Goal: Task Accomplishment & Management: Use online tool/utility

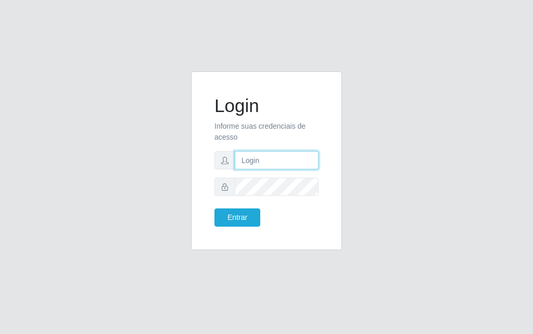
click at [276, 159] on input "text" at bounding box center [277, 160] width 84 height 18
type input "[PERSON_NAME]"
click at [219, 244] on div "Login Informe suas credenciais de acesso jessica@divinofogao Entrar" at bounding box center [266, 160] width 151 height 179
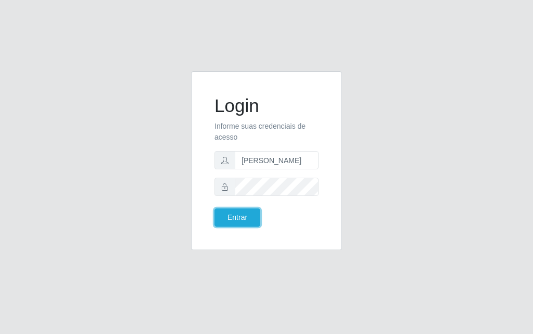
click at [215, 208] on button "Entrar" at bounding box center [238, 217] width 46 height 18
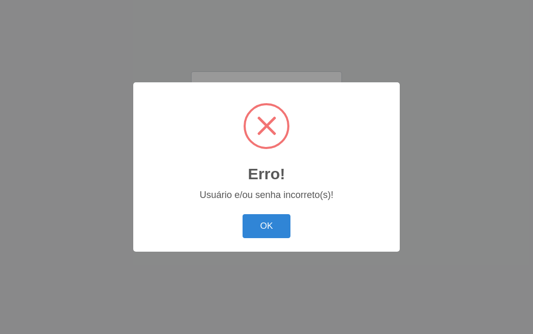
click at [244, 211] on div "OK Cancel" at bounding box center [267, 226] width 246 height 30
drag, startPoint x: 286, startPoint y: 240, endPoint x: 275, endPoint y: 205, distance: 36.6
click at [285, 233] on div "OK Cancel" at bounding box center [267, 226] width 246 height 30
click at [268, 217] on button "OK" at bounding box center [267, 226] width 48 height 24
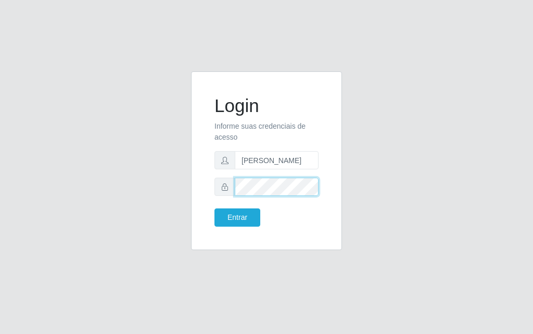
click at [187, 186] on div "Login Informe suas credenciais de acesso jessica@divinofogao Entrar" at bounding box center [266, 166] width 167 height 191
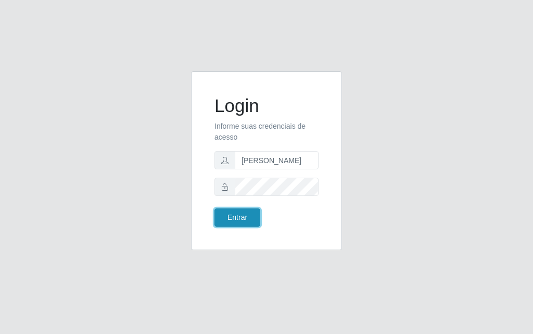
click at [232, 217] on button "Entrar" at bounding box center [238, 217] width 46 height 18
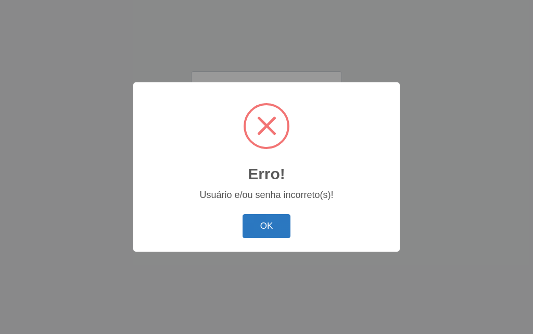
click at [272, 225] on button "OK" at bounding box center [267, 226] width 48 height 24
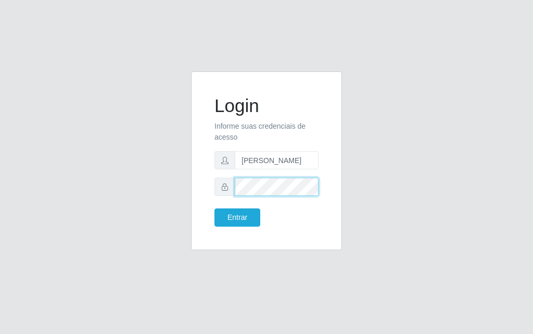
click at [8, 209] on div "Login Informe suas credenciais de acesso jessica@divinofogao Entrar" at bounding box center [266, 167] width 533 height 334
click at [180, 192] on div "Login Informe suas credenciais de acesso jessica@divinofogao Entrar" at bounding box center [267, 166] width 500 height 191
click at [215, 208] on button "Entrar" at bounding box center [238, 217] width 46 height 18
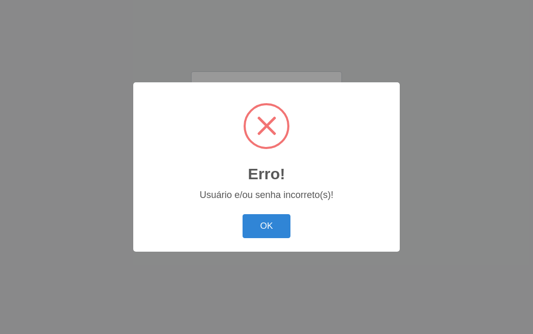
click at [245, 208] on div "Erro! × Usuário e/ou senha incorreto(s)! OK Cancel" at bounding box center [266, 166] width 267 height 169
drag, startPoint x: 285, startPoint y: 227, endPoint x: 268, endPoint y: 202, distance: 29.9
click at [282, 225] on button "OK" at bounding box center [267, 226] width 48 height 24
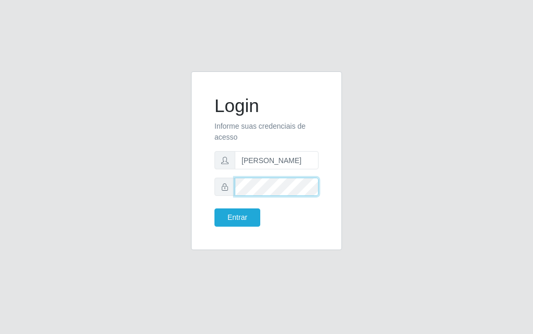
click at [139, 186] on div "Login Informe suas credenciais de acesso jessica@divinofogao Entrar" at bounding box center [267, 166] width 500 height 191
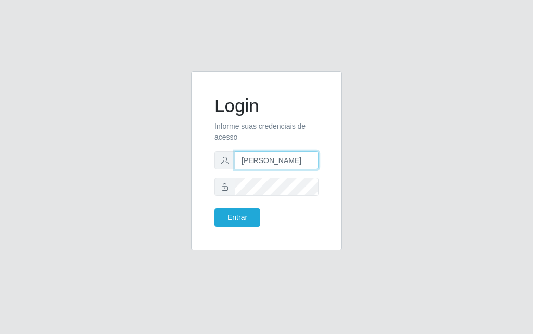
type input "G"
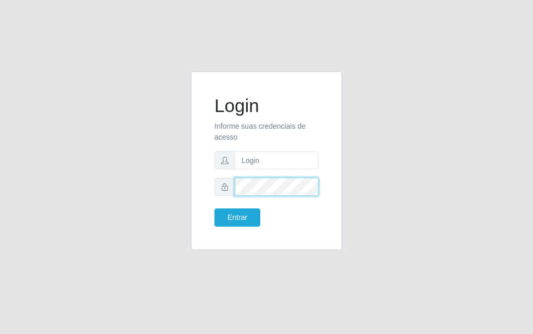
click at [84, 201] on div "Login Informe suas credenciais de acesso Entrar" at bounding box center [267, 166] width 500 height 191
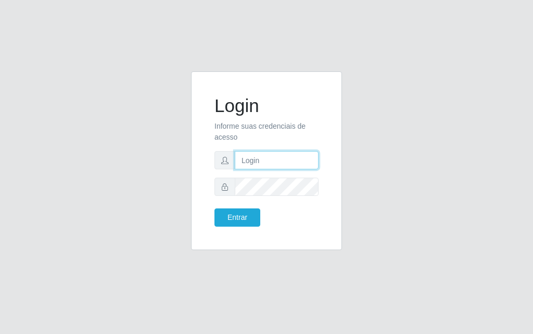
click at [254, 159] on input "text" at bounding box center [277, 160] width 84 height 18
type input "[PERSON_NAME]"
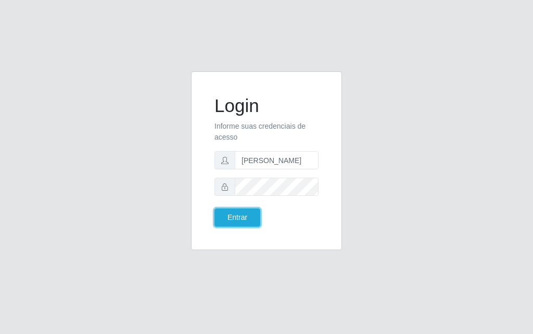
drag, startPoint x: 241, startPoint y: 211, endPoint x: 229, endPoint y: 200, distance: 17.0
click at [238, 209] on button "Entrar" at bounding box center [238, 217] width 46 height 18
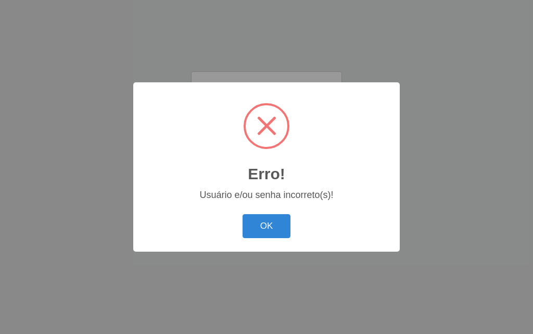
drag, startPoint x: 250, startPoint y: 222, endPoint x: 238, endPoint y: 160, distance: 63.1
click at [249, 213] on div "OK Cancel" at bounding box center [267, 226] width 246 height 30
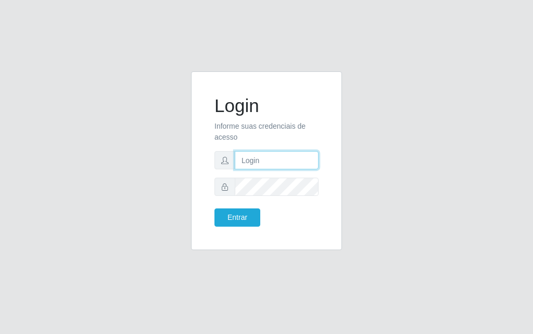
click at [266, 161] on input "text" at bounding box center [277, 160] width 84 height 18
type input "[PERSON_NAME]"
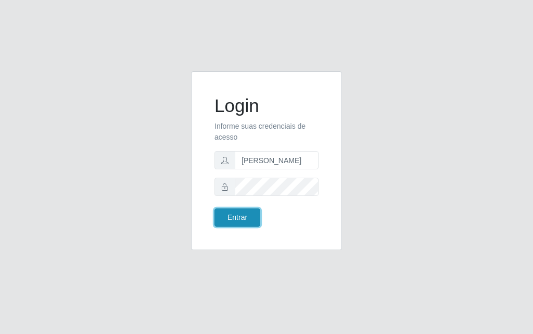
click at [240, 213] on button "Entrar" at bounding box center [238, 217] width 46 height 18
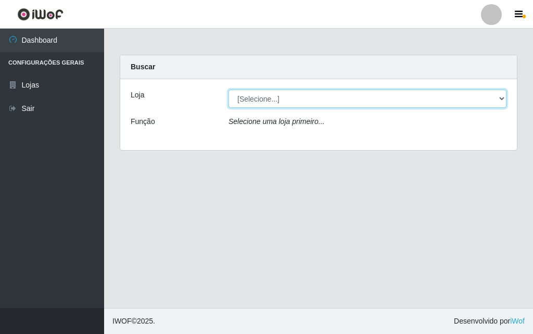
click at [372, 99] on select "[Selecione...] Divino Fogão - [GEOGRAPHIC_DATA]" at bounding box center [368, 99] width 278 height 18
select select "499"
click at [229, 90] on select "[Selecione...] Divino Fogão - [GEOGRAPHIC_DATA]" at bounding box center [368, 99] width 278 height 18
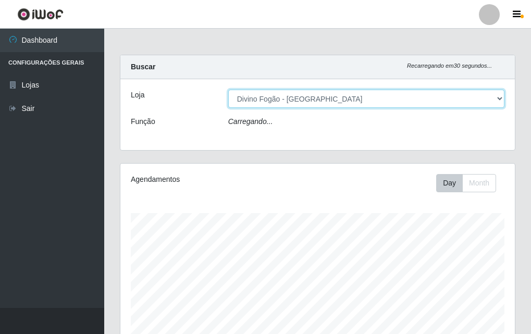
scroll to position [216, 394]
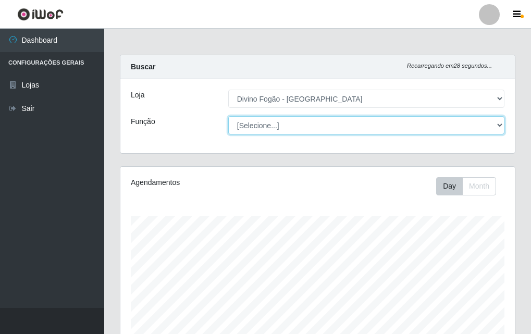
click at [342, 133] on select "[Selecione...] ASG ASG + ASG ++ Auxiliar de Cozinha Auxiliar de Cozinha + Auxil…" at bounding box center [366, 125] width 276 height 18
click at [228, 116] on select "[Selecione...] ASG ASG + ASG ++ Auxiliar de Cozinha Auxiliar de Cozinha + Auxil…" at bounding box center [366, 125] width 276 height 18
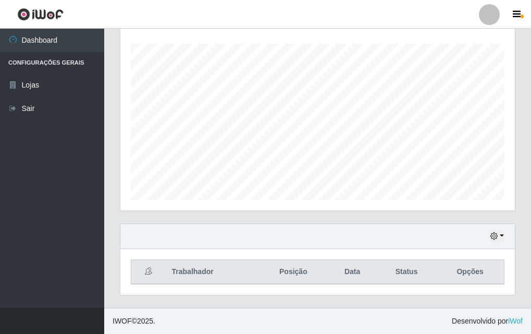
scroll to position [0, 0]
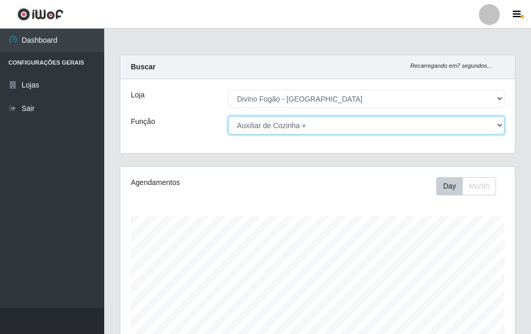
click at [332, 129] on select "[Selecione...] ASG ASG + ASG ++ Auxiliar de Cozinha Auxiliar de Cozinha + Auxil…" at bounding box center [366, 125] width 276 height 18
click at [228, 116] on select "[Selecione...] ASG ASG + ASG ++ Auxiliar de Cozinha Auxiliar de Cozinha + Auxil…" at bounding box center [366, 125] width 276 height 18
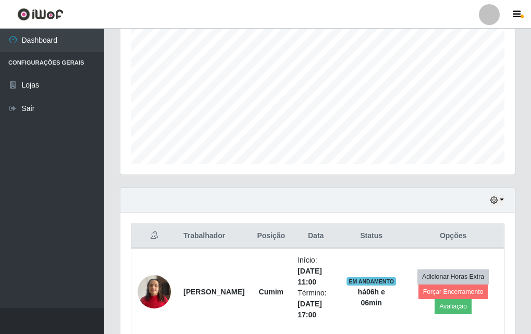
scroll to position [346, 0]
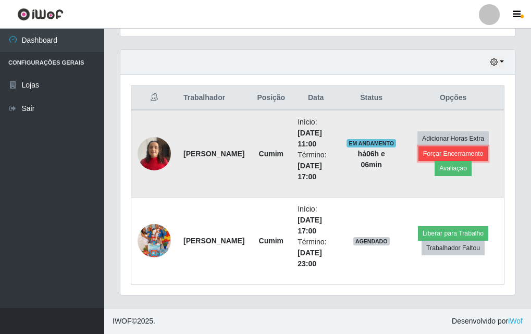
click at [478, 155] on button "Forçar Encerramento" at bounding box center [453, 153] width 70 height 15
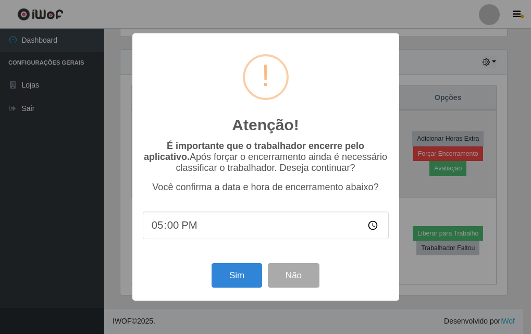
scroll to position [216, 389]
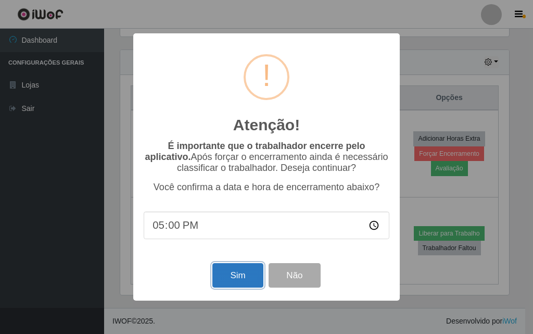
click at [239, 278] on button "Sim" at bounding box center [238, 275] width 51 height 24
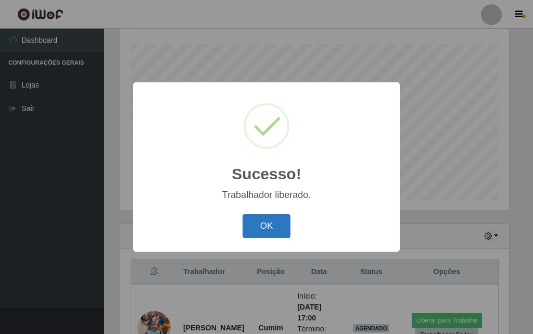
click at [275, 225] on button "OK" at bounding box center [267, 226] width 48 height 24
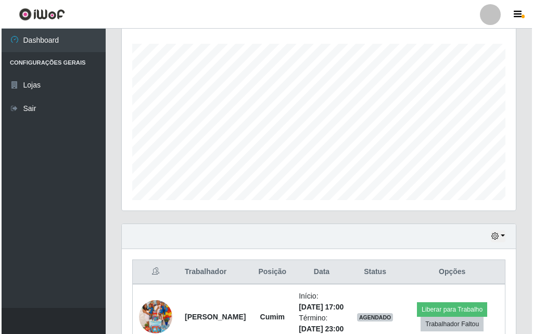
scroll to position [259, 0]
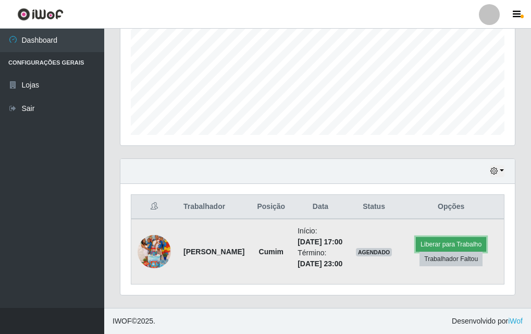
click at [446, 237] on button "Liberar para Trabalho" at bounding box center [451, 244] width 70 height 15
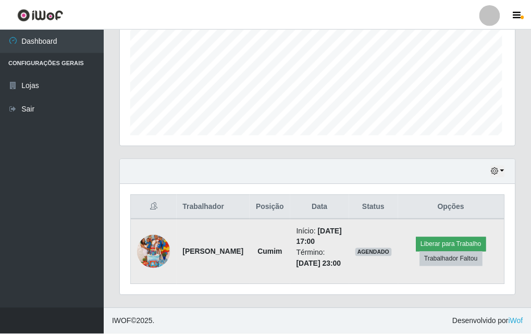
scroll to position [216, 389]
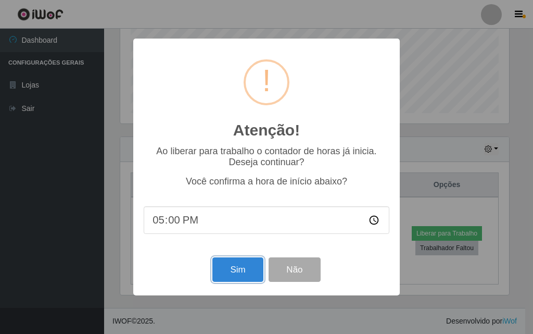
drag, startPoint x: 239, startPoint y: 263, endPoint x: 248, endPoint y: 256, distance: 11.7
click at [243, 261] on button "Sim" at bounding box center [238, 269] width 51 height 24
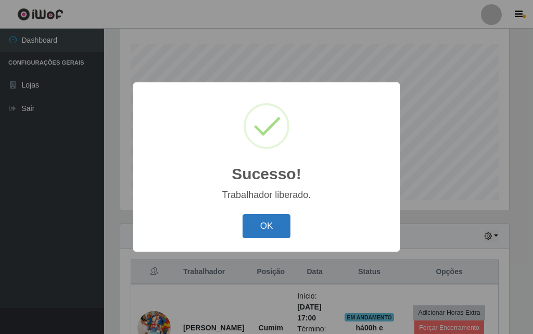
click at [281, 227] on button "OK" at bounding box center [267, 226] width 48 height 24
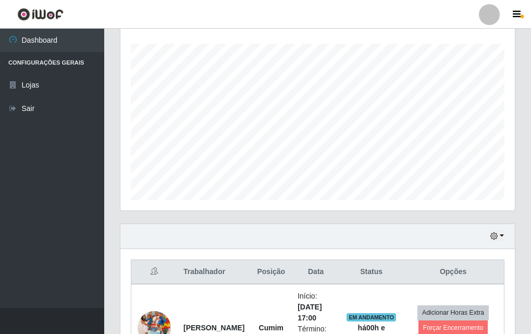
scroll to position [16, 0]
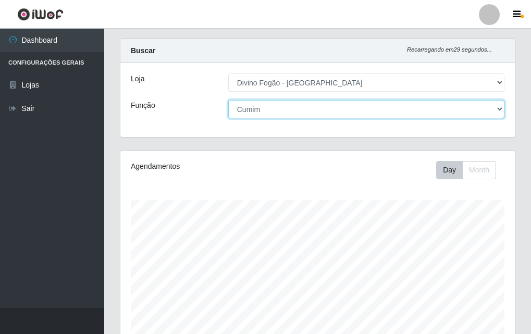
click at [365, 115] on select "[Selecione...] ASG ASG + ASG ++ Auxiliar de Cozinha Auxiliar de Cozinha + Auxil…" at bounding box center [366, 109] width 276 height 18
click at [228, 100] on select "[Selecione...] ASG ASG + ASG ++ Auxiliar de Cozinha Auxiliar de Cozinha + Auxil…" at bounding box center [366, 109] width 276 height 18
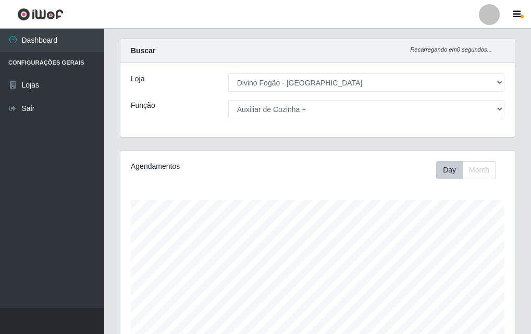
drag, startPoint x: 230, startPoint y: 82, endPoint x: 232, endPoint y: 69, distance: 13.7
drag, startPoint x: 232, startPoint y: 69, endPoint x: 183, endPoint y: 147, distance: 92.7
click at [183, 147] on div "Carregando... Buscar Recarregando em 0 segundos... Loja [Selecione...] Divino F…" at bounding box center [317, 94] width 411 height 111
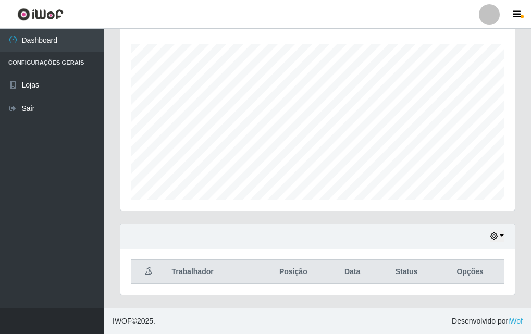
scroll to position [0, 0]
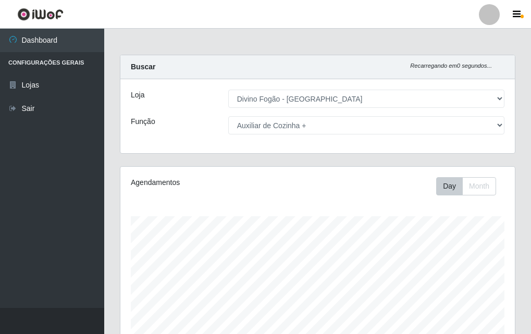
drag, startPoint x: 266, startPoint y: 138, endPoint x: 266, endPoint y: 132, distance: 5.8
click at [266, 136] on div "Loja [Selecione...] Divino Fogão - Campina Grande Função [Selecione...] ASG ASG…" at bounding box center [317, 116] width 394 height 74
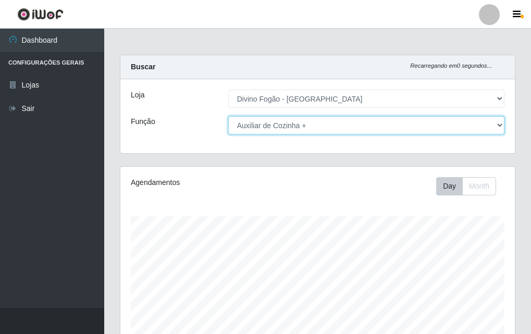
click at [268, 127] on select "[Selecione...] ASG ASG + ASG ++ Auxiliar de Cozinha Auxiliar de Cozinha + Auxil…" at bounding box center [366, 125] width 276 height 18
click at [228, 116] on select "[Selecione...] ASG ASG + ASG ++ Auxiliar de Cozinha Auxiliar de Cozinha + Auxil…" at bounding box center [366, 125] width 276 height 18
click at [292, 125] on select "[Selecione...] ASG ASG + ASG ++ Auxiliar de Cozinha Auxiliar de Cozinha + Auxil…" at bounding box center [366, 125] width 276 height 18
click at [228, 116] on select "[Selecione...] ASG ASG + ASG ++ Auxiliar de Cozinha Auxiliar de Cozinha + Auxil…" at bounding box center [366, 125] width 276 height 18
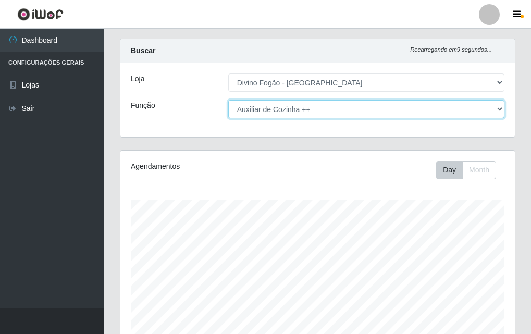
click at [334, 115] on select "[Selecione...] ASG ASG + ASG ++ Auxiliar de Cozinha Auxiliar de Cozinha + Auxil…" at bounding box center [366, 109] width 276 height 18
select select "9"
click at [228, 100] on select "[Selecione...] ASG ASG + ASG ++ Auxiliar de Cozinha Auxiliar de Cozinha + Auxil…" at bounding box center [366, 109] width 276 height 18
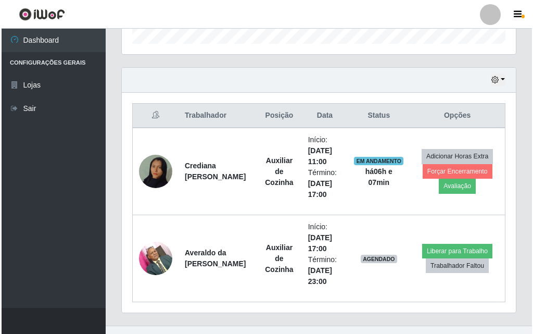
scroll to position [346, 0]
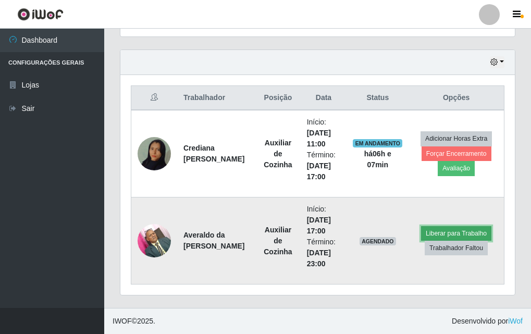
click at [439, 234] on button "Liberar para Trabalho" at bounding box center [456, 233] width 70 height 15
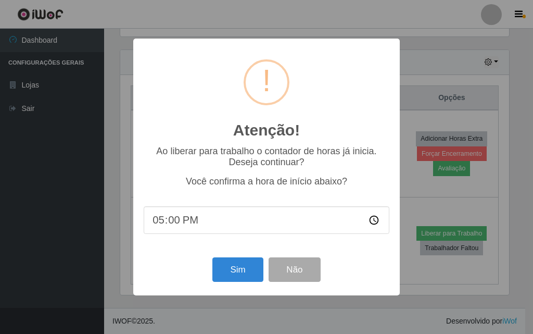
scroll to position [520682, 520509]
click at [246, 271] on button "Sim" at bounding box center [238, 269] width 51 height 24
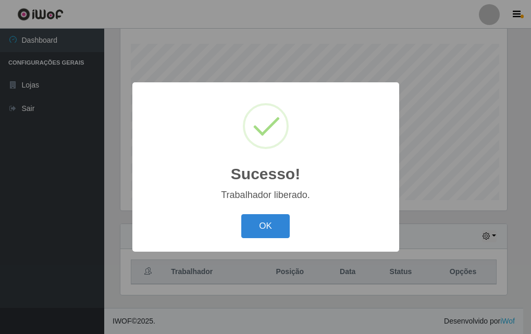
scroll to position [216, 389]
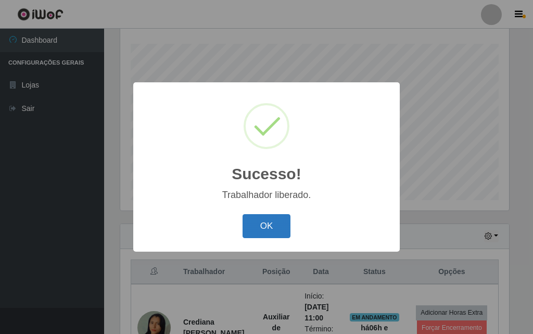
click at [285, 236] on button "OK" at bounding box center [267, 226] width 48 height 24
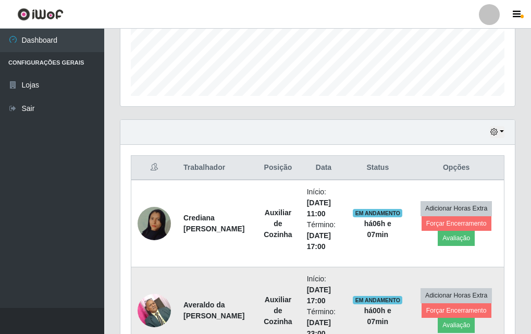
scroll to position [329, 0]
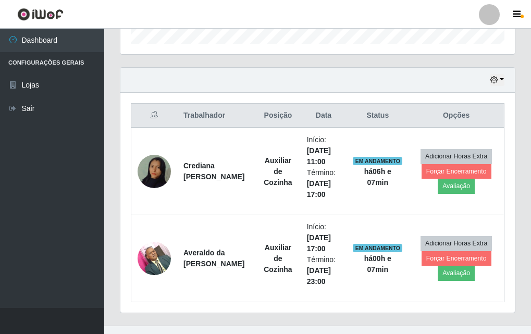
click at [123, 161] on div "Trabalhador Posição Data Status Opções Crediana Lúcio da Costa Auxiliar de Cozi…" at bounding box center [317, 203] width 394 height 220
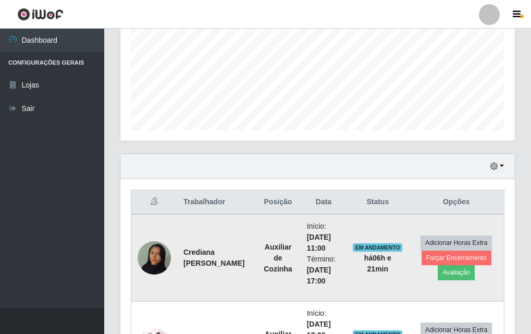
scroll to position [346, 0]
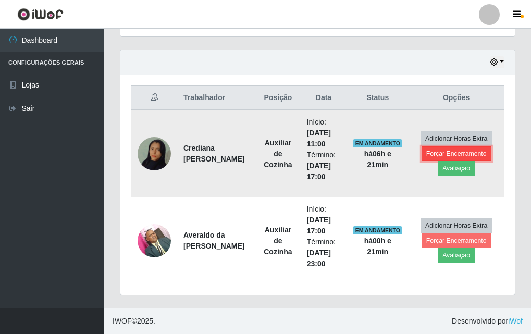
click at [453, 154] on button "Forçar Encerramento" at bounding box center [456, 153] width 70 height 15
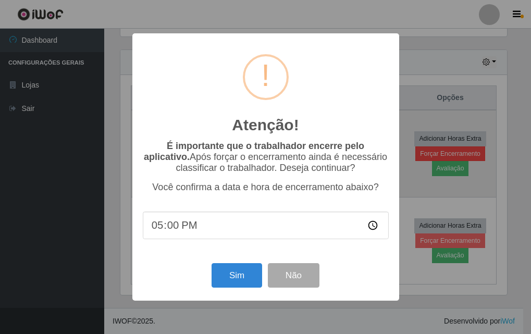
scroll to position [216, 389]
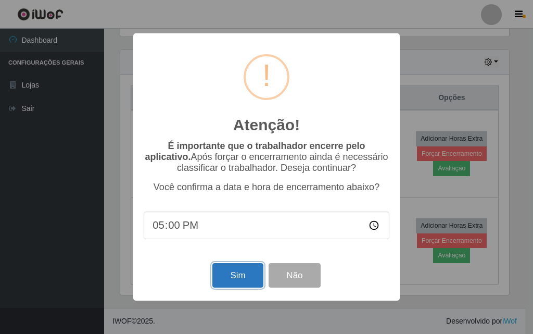
click at [252, 284] on button "Sim" at bounding box center [238, 275] width 51 height 24
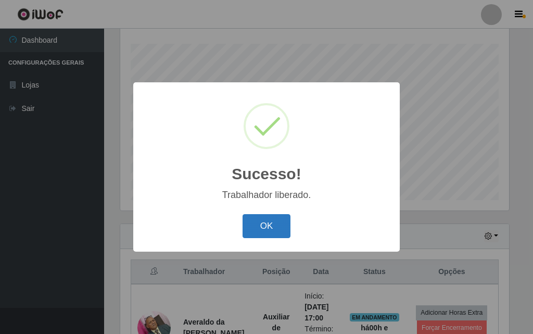
click at [266, 230] on button "OK" at bounding box center [267, 226] width 48 height 24
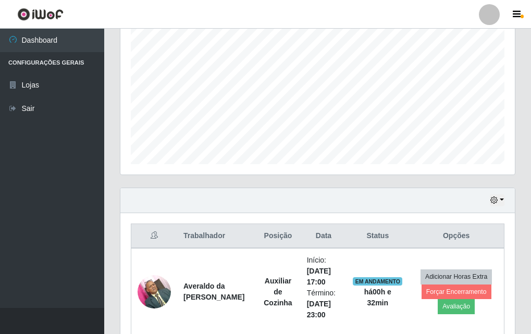
scroll to position [259, 0]
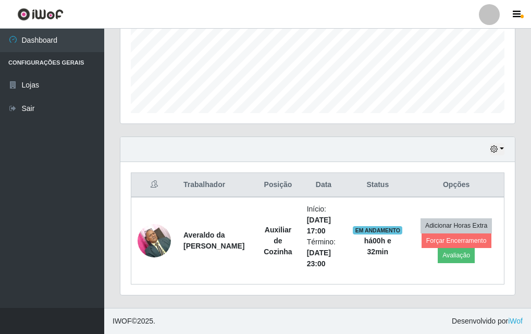
click at [505, 146] on div "Hoje 1 dia 3 dias 1 Semana Não encerrados" at bounding box center [317, 149] width 394 height 25
click at [500, 148] on button "button" at bounding box center [497, 149] width 15 height 12
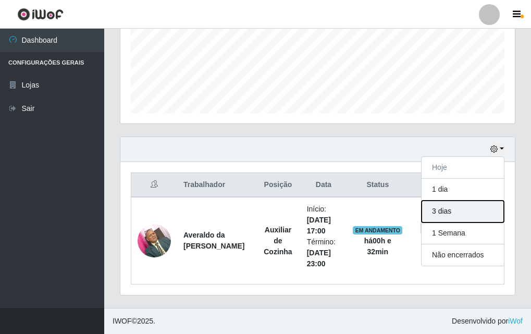
click at [440, 210] on button "3 dias" at bounding box center [462, 212] width 82 height 22
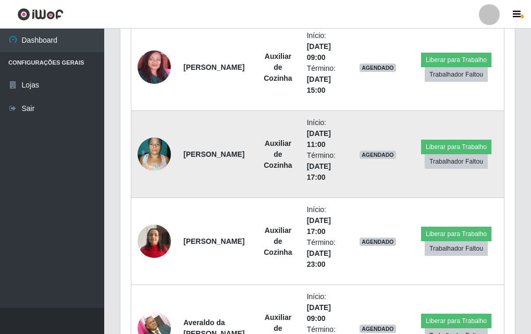
scroll to position [572, 0]
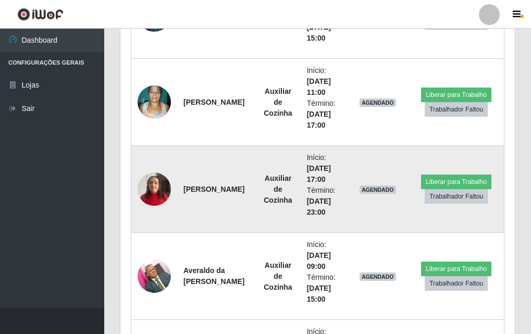
click at [153, 194] on img at bounding box center [154, 189] width 33 height 44
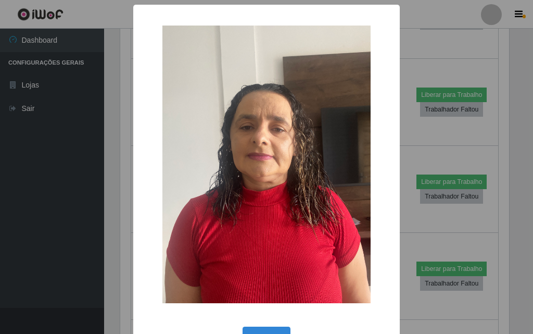
click at [90, 194] on div "× OK Cancel" at bounding box center [266, 167] width 533 height 334
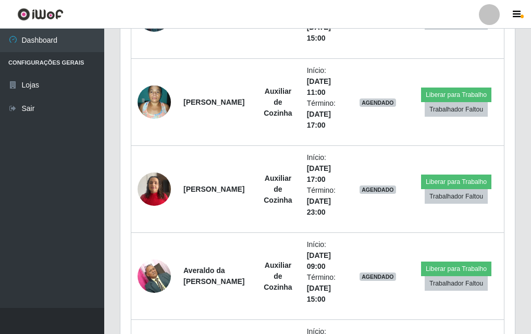
scroll to position [216, 394]
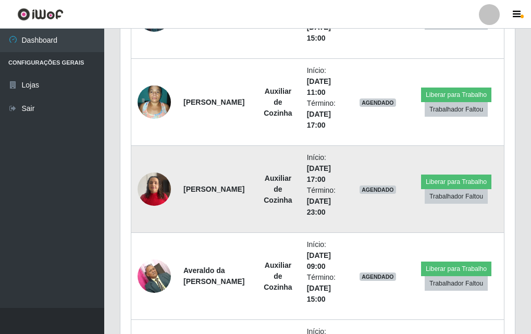
click at [164, 185] on img at bounding box center [154, 189] width 33 height 44
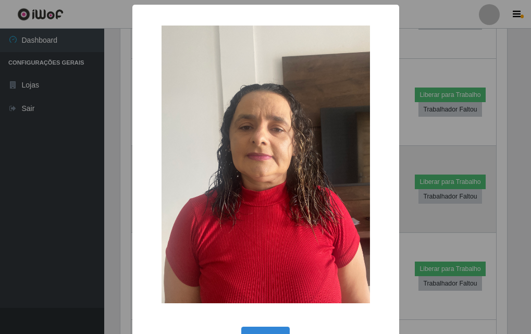
scroll to position [216, 389]
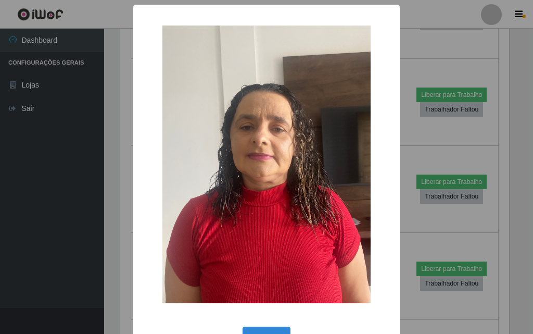
click at [86, 166] on div "× OK Cancel" at bounding box center [266, 167] width 533 height 334
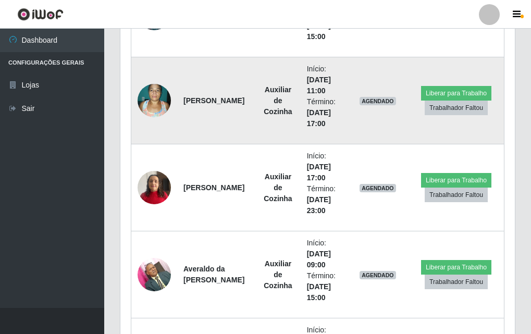
scroll to position [469, 0]
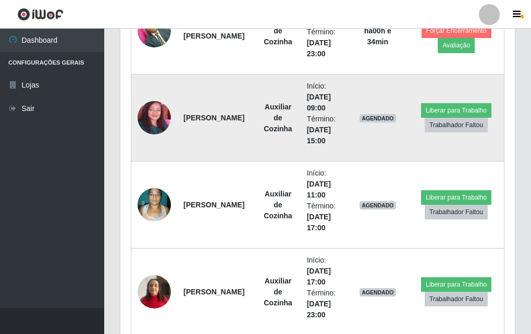
click at [152, 108] on img at bounding box center [154, 117] width 33 height 69
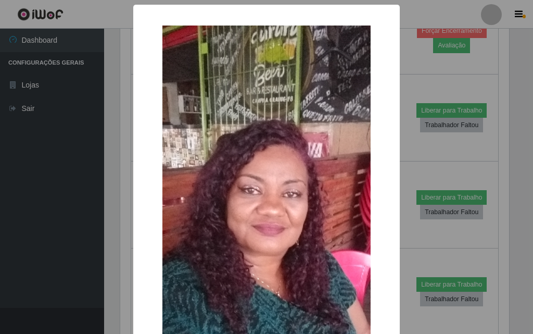
click at [359, 207] on img at bounding box center [267, 240] width 208 height 429
click at [105, 190] on div "× OK Cancel" at bounding box center [266, 167] width 533 height 334
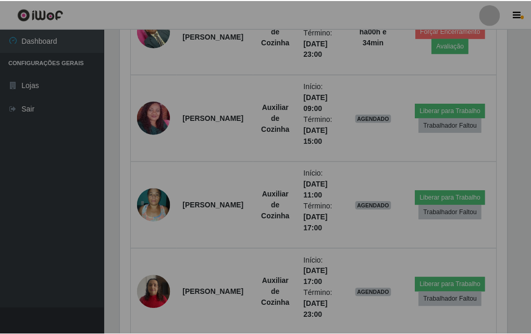
scroll to position [216, 394]
